Goal: Information Seeking & Learning: Learn about a topic

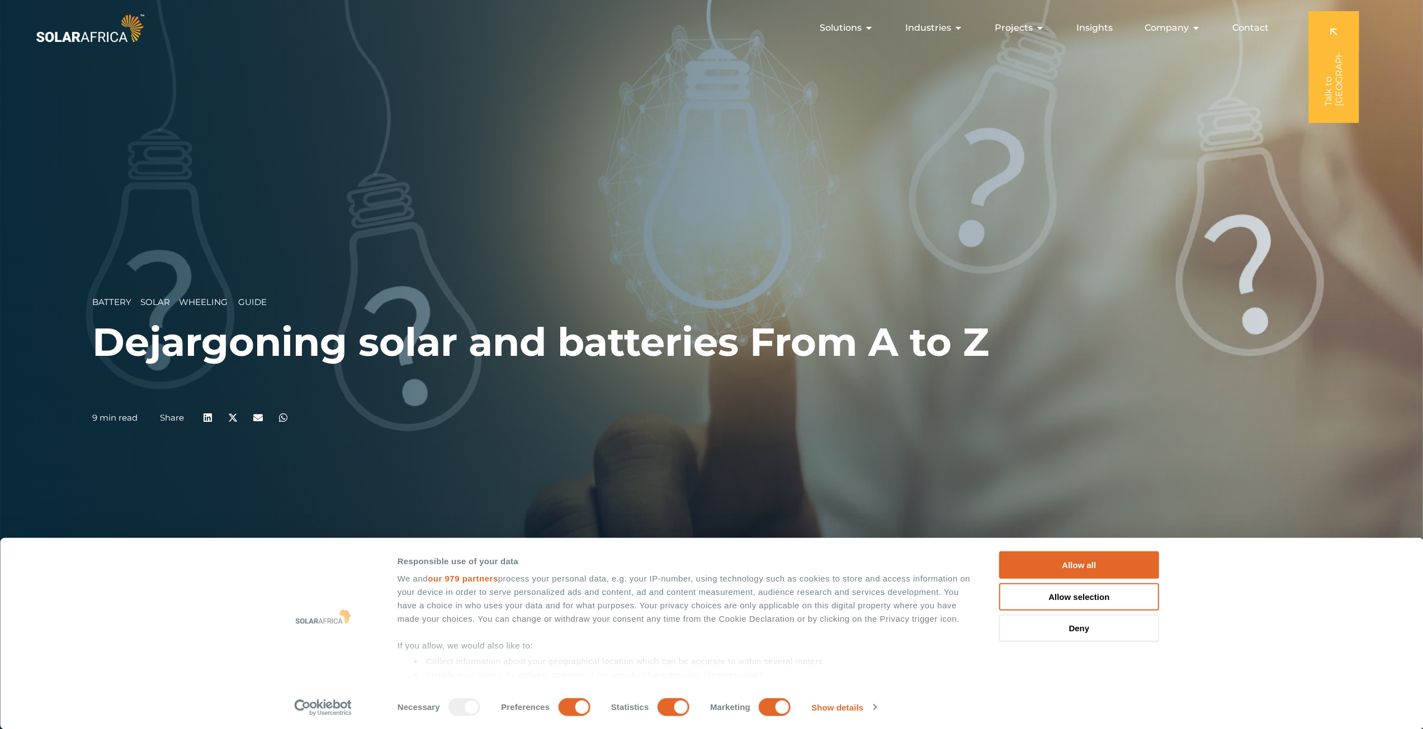
click at [151, 299] on span "Solar" at bounding box center [155, 302] width 30 height 11
click at [122, 300] on span "Battery" at bounding box center [111, 302] width 39 height 11
click at [860, 27] on span "Solutions" at bounding box center [840, 27] width 42 height 13
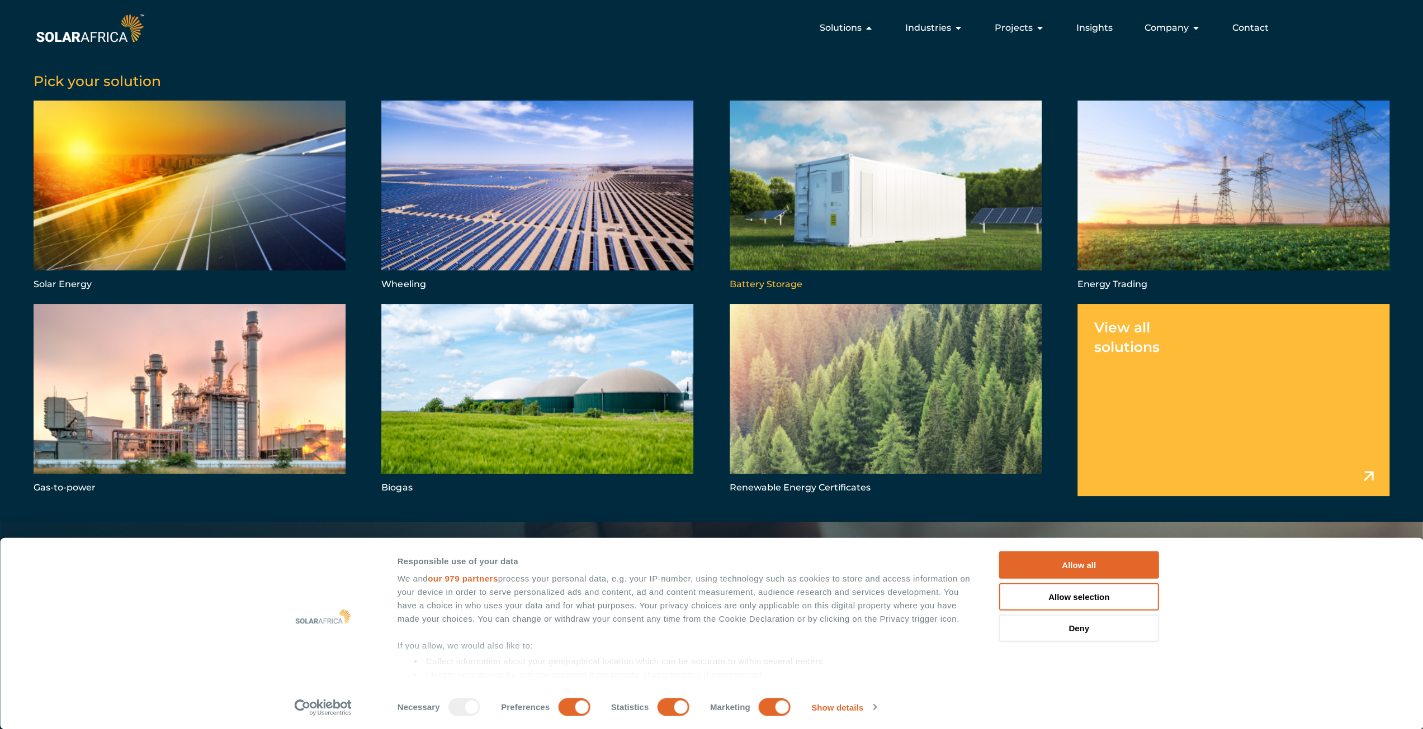
click at [781, 286] on link "Menu" at bounding box center [885, 197] width 312 height 192
